Goal: Communication & Community: Share content

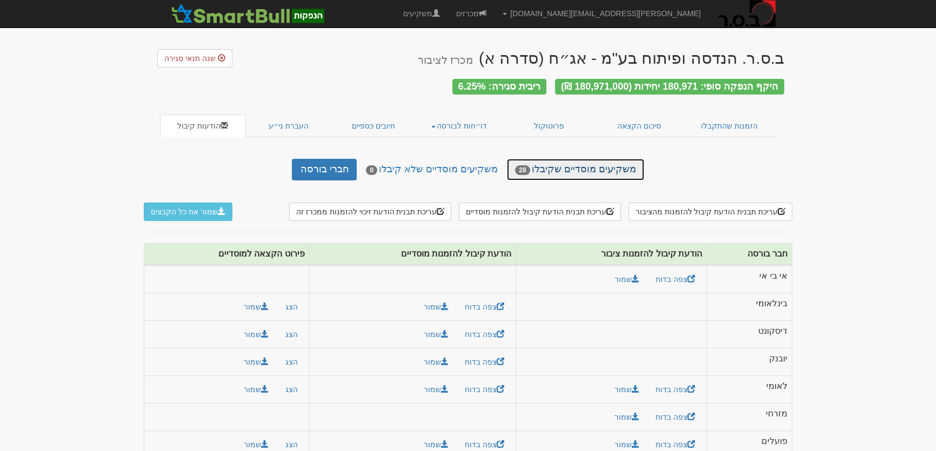
click at [555, 167] on link "משקיעים מוסדיים שקיבלו 28" at bounding box center [575, 170] width 137 height 22
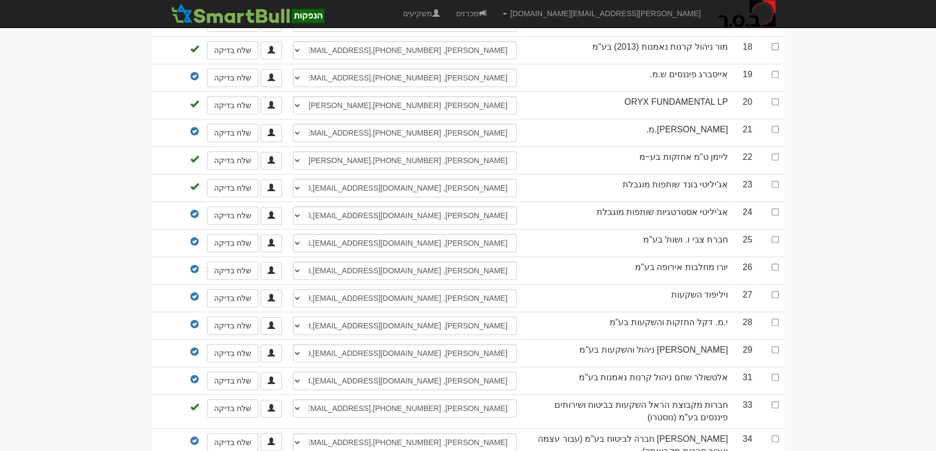
scroll to position [606, 0]
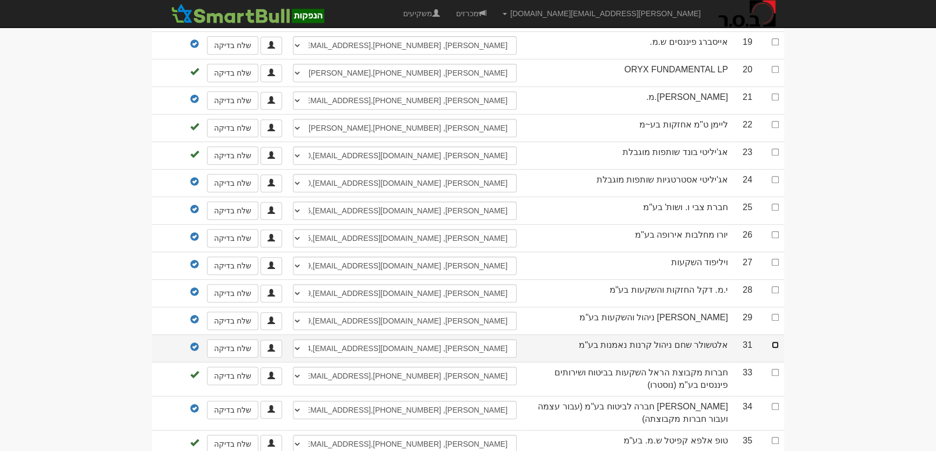
click at [777, 342] on input "checkbox" at bounding box center [775, 345] width 7 height 7
checkbox input "true"
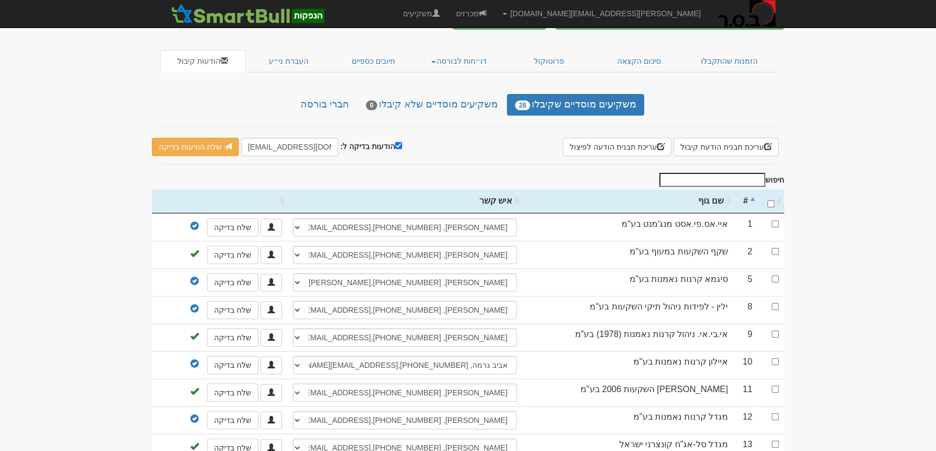
scroll to position [65, 0]
drag, startPoint x: 242, startPoint y: 141, endPoint x: 265, endPoint y: 142, distance: 23.3
click at [265, 142] on input "leader@leadercm.co.il" at bounding box center [289, 147] width 97 height 18
type input "[PERSON_NAME][EMAIL_ADDRESS][DOMAIN_NAME]"
click at [201, 139] on link "שלח הודעות בדיקה" at bounding box center [195, 147] width 87 height 18
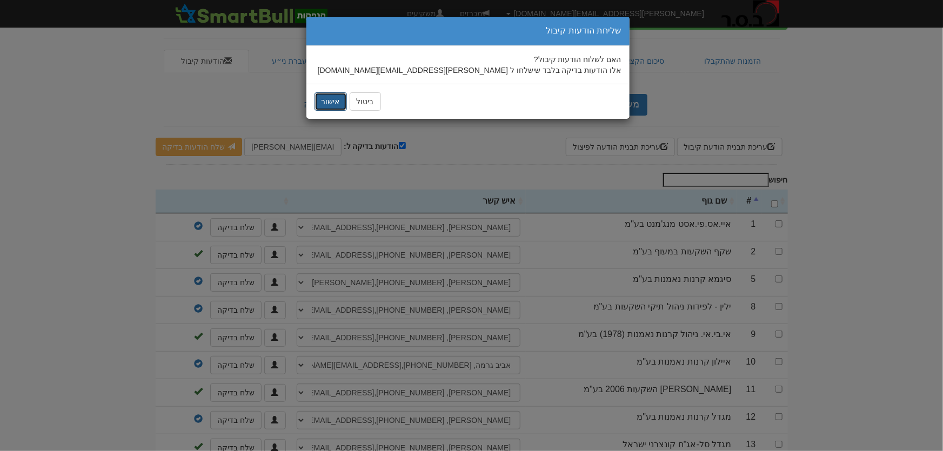
click at [327, 102] on button "אישור" at bounding box center [331, 101] width 32 height 18
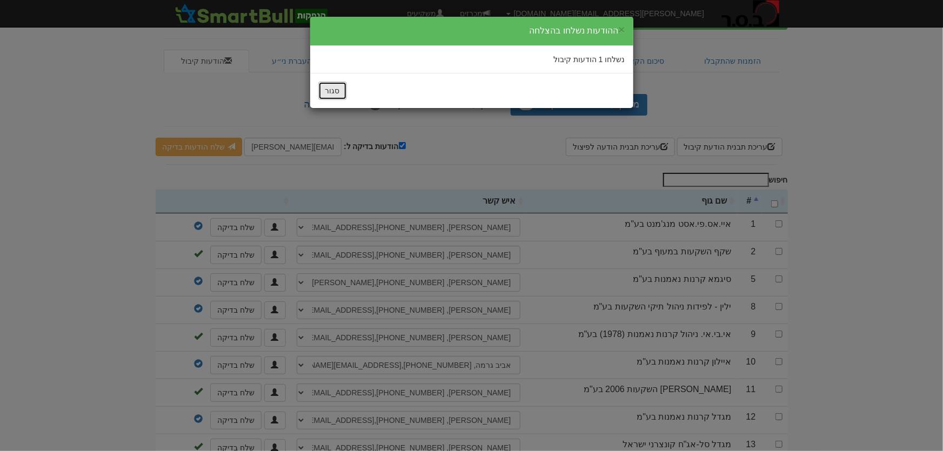
click at [341, 88] on button "סגור" at bounding box center [332, 91] width 29 height 18
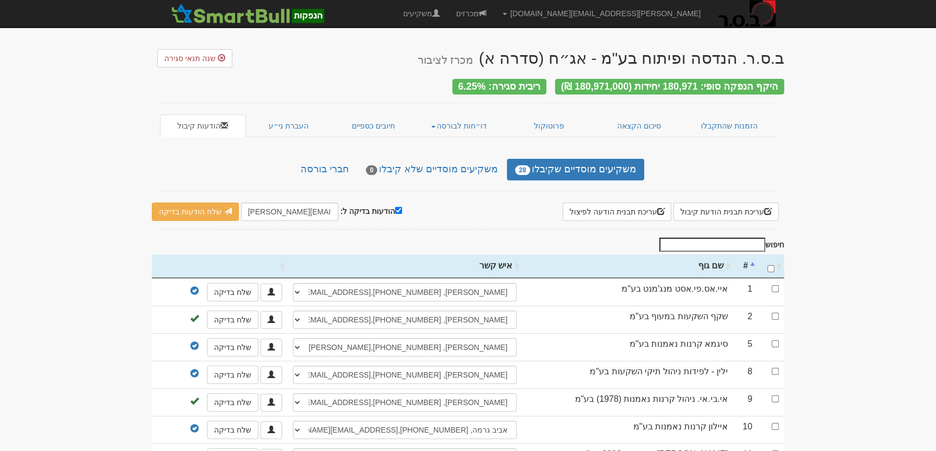
scroll to position [0, 0]
